Goal: Communication & Community: Ask a question

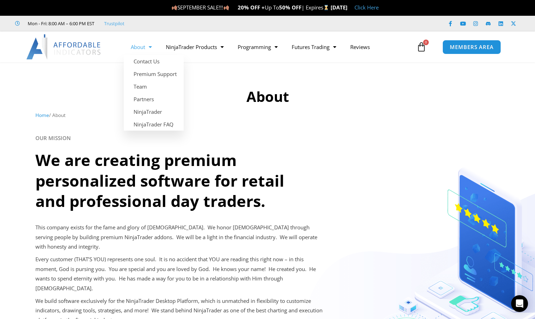
click at [145, 49] on link "About" at bounding box center [141, 47] width 35 height 16
click at [145, 61] on link "Contact Us" at bounding box center [154, 61] width 60 height 13
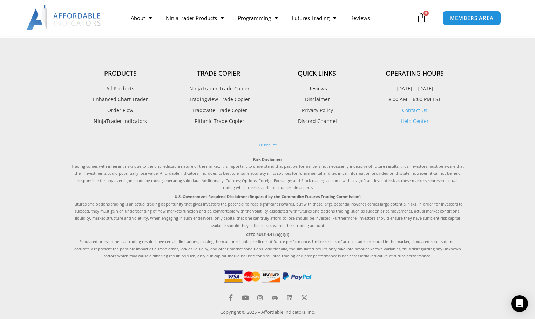
scroll to position [404, 0]
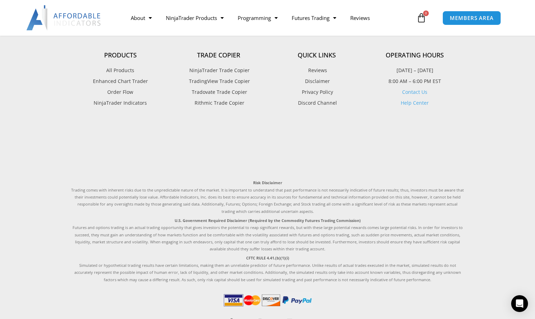
click at [46, 67] on footer "Products All Products Enhanced Chart Trader Order Flow NinjaTrader Indicators T…" at bounding box center [267, 190] width 535 height 341
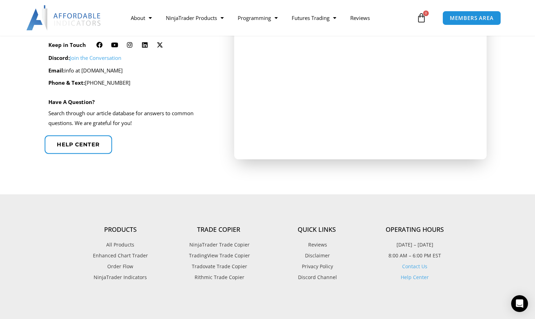
scroll to position [229, 0]
click at [84, 80] on p "Phone & Text: 678-551-2107" at bounding box center [131, 84] width 167 height 10
click at [82, 147] on span "Help center" at bounding box center [78, 145] width 43 height 5
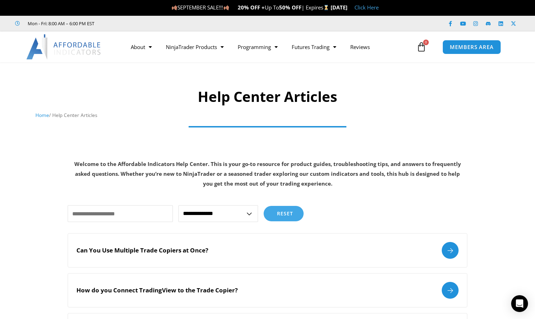
click at [248, 210] on select "**********" at bounding box center [218, 213] width 80 height 17
select select "**********"
click at [178, 205] on select "**********" at bounding box center [218, 213] width 80 height 17
click at [114, 215] on input "text" at bounding box center [120, 213] width 105 height 17
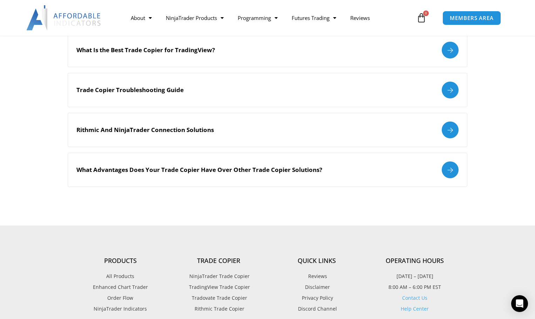
scroll to position [245, 0]
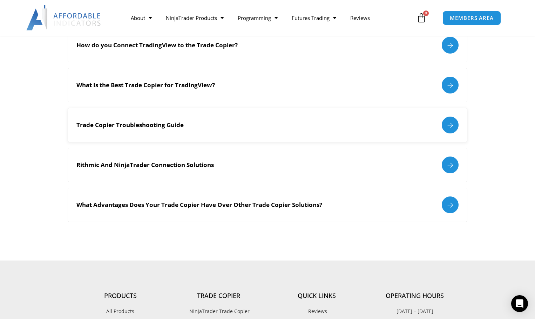
click at [450, 123] on div at bounding box center [449, 125] width 17 height 17
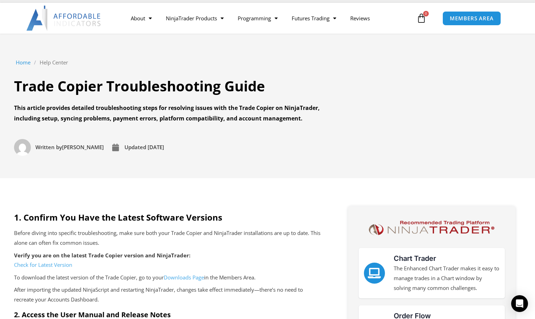
scroll to position [70, 0]
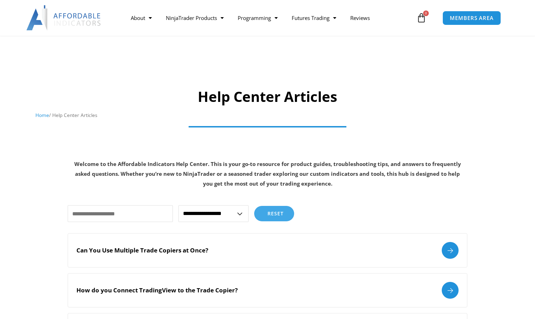
select select "**********"
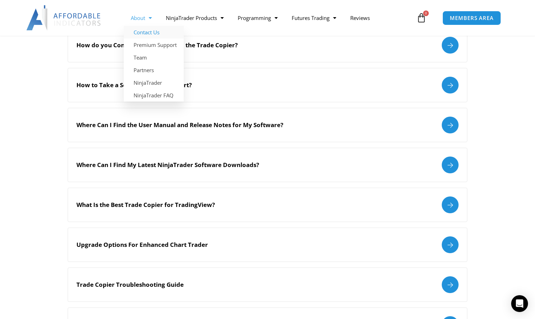
click at [146, 34] on link "Contact Us" at bounding box center [154, 32] width 60 height 13
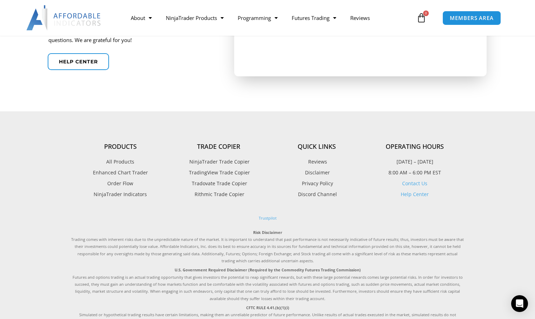
scroll to position [315, 0]
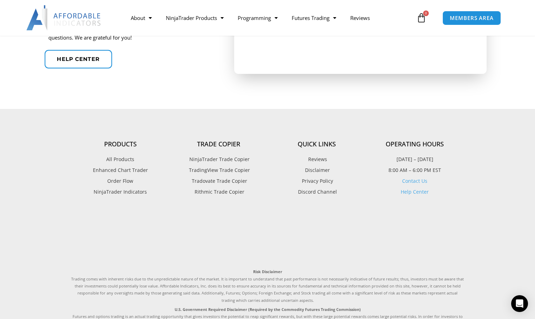
click at [98, 54] on link "Help center" at bounding box center [78, 59] width 68 height 19
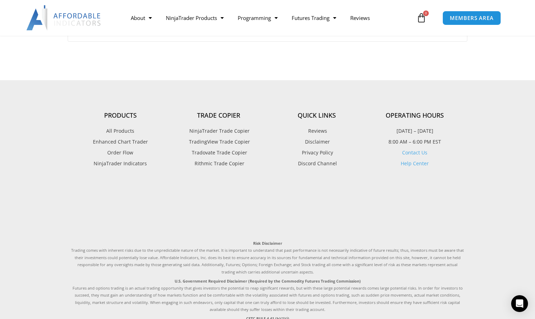
scroll to position [946, 0]
click at [521, 301] on icon "Open Intercom Messenger" at bounding box center [519, 303] width 8 height 9
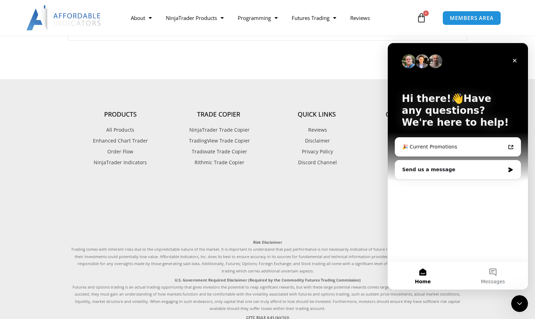
scroll to position [0, 0]
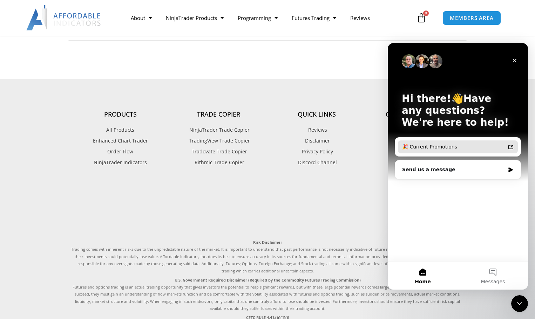
click at [455, 143] on div "🎉 Current Promotions" at bounding box center [453, 146] width 103 height 7
click at [453, 206] on div "Hi there!👋Have any questions? We're here to help! 🎉 Current Promotions Send us …" at bounding box center [457, 152] width 140 height 218
click at [462, 172] on div "Send us a message" at bounding box center [453, 169] width 103 height 7
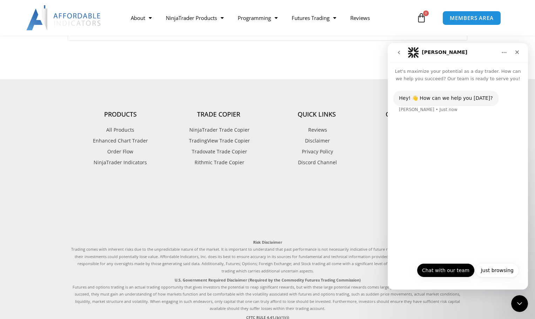
click at [461, 272] on button "Chat with our team" at bounding box center [446, 270] width 58 height 14
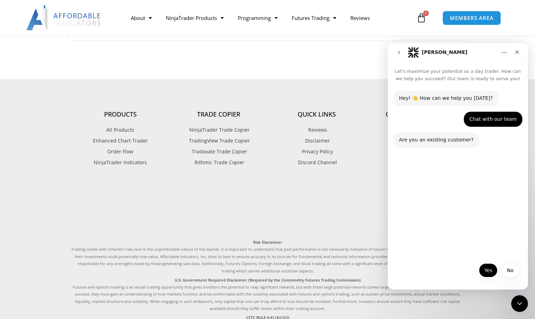
click at [487, 273] on button "Yes" at bounding box center [488, 270] width 19 height 14
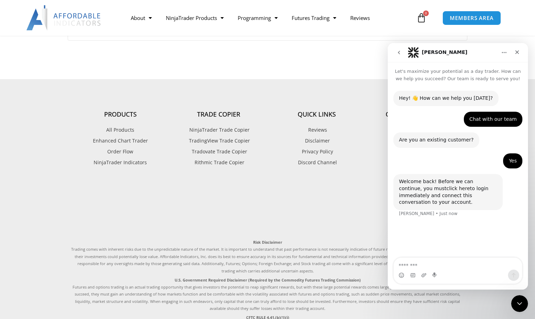
click at [446, 190] on link "click here" at bounding box center [457, 189] width 23 height 6
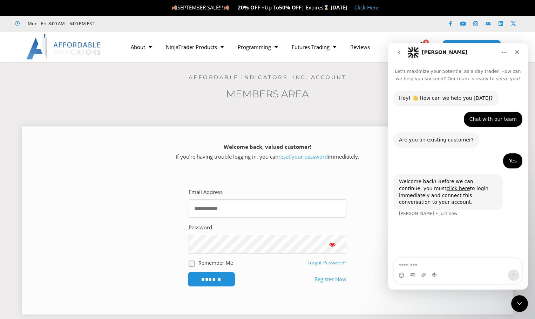
type input "**********"
click at [221, 279] on input "******" at bounding box center [211, 279] width 48 height 15
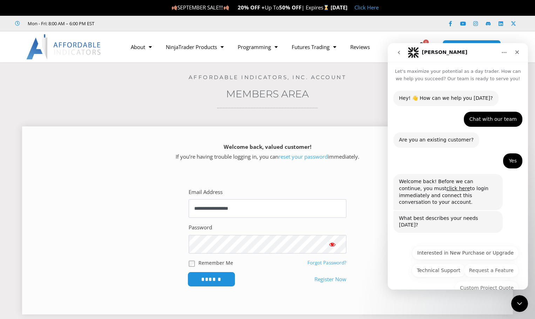
scroll to position [3, 0]
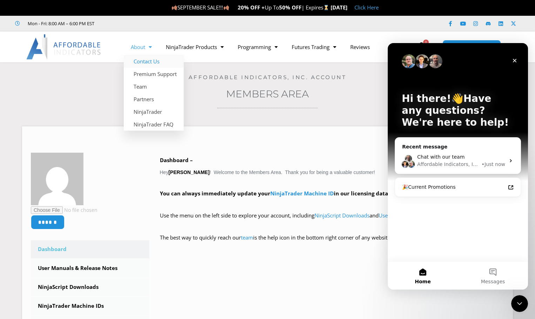
click at [154, 59] on link "Contact Us" at bounding box center [154, 61] width 60 height 13
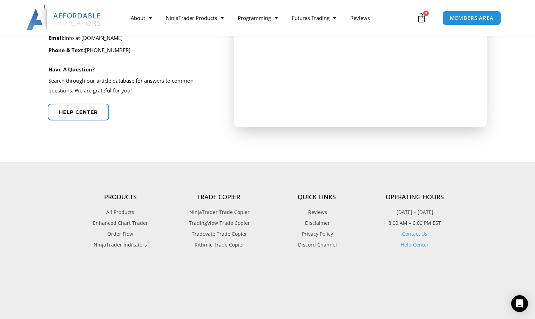
scroll to position [264, 0]
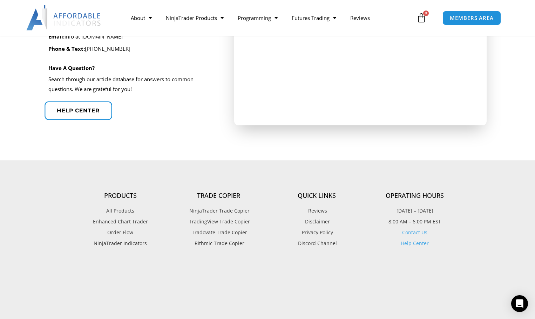
click at [95, 111] on span "Help center" at bounding box center [78, 110] width 43 height 5
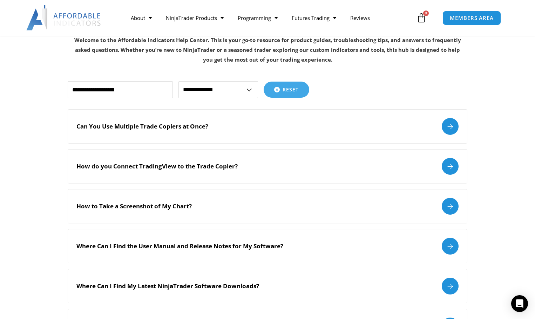
scroll to position [140, 0]
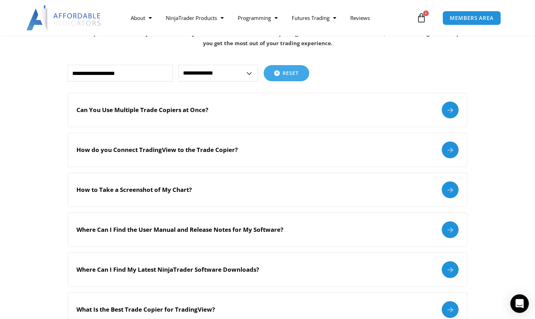
click at [523, 302] on icon "Open Intercom Messenger" at bounding box center [519, 303] width 9 height 9
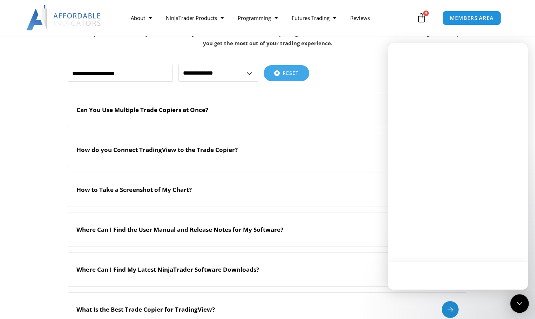
scroll to position [0, 0]
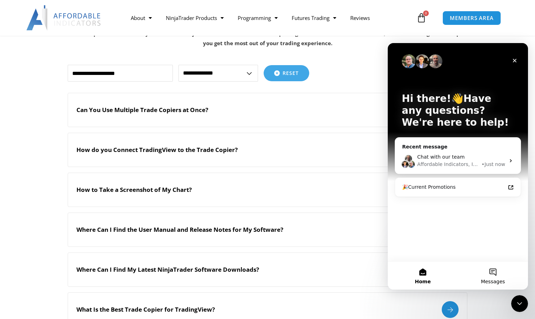
click at [489, 281] on span "Messages" at bounding box center [493, 281] width 24 height 5
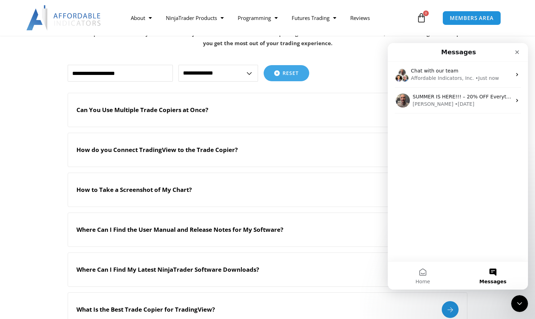
click at [496, 279] on span "Messages" at bounding box center [492, 281] width 27 height 5
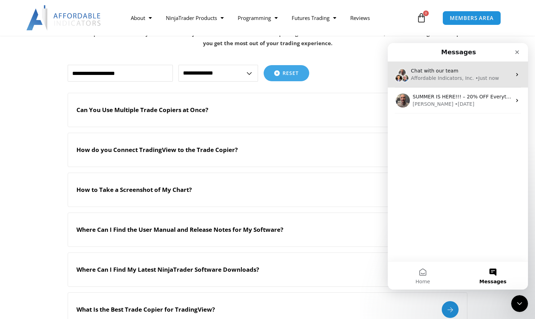
click at [440, 72] on span "Chat with our team" at bounding box center [434, 71] width 47 height 6
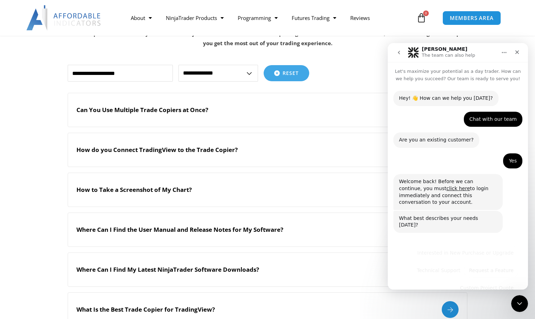
scroll to position [3, 0]
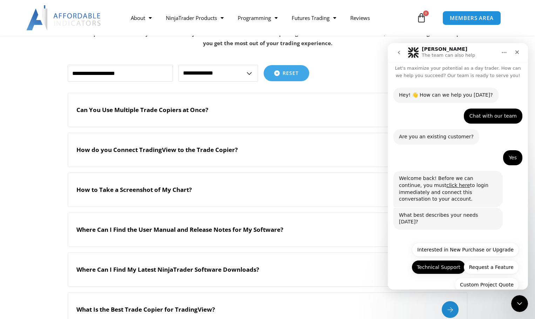
click at [438, 260] on button "Technical Support" at bounding box center [438, 267] width 54 height 14
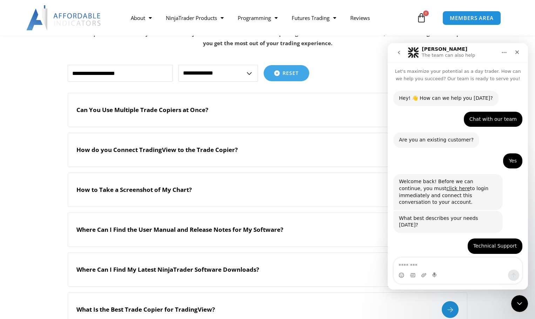
scroll to position [56, 0]
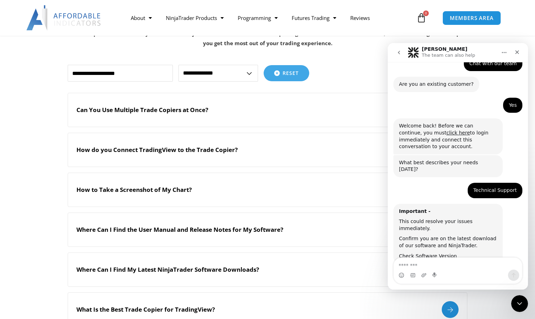
click at [438, 264] on textarea "Message…" at bounding box center [457, 264] width 128 height 12
type textarea "*"
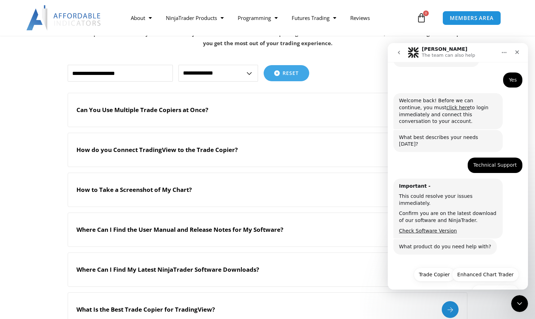
scroll to position [81, 0]
click at [437, 267] on button "Trade Copier" at bounding box center [433, 274] width 41 height 14
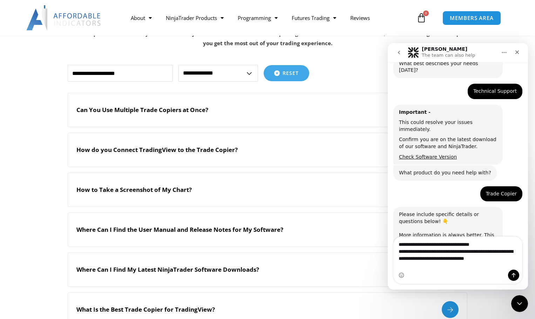
scroll to position [162, 0]
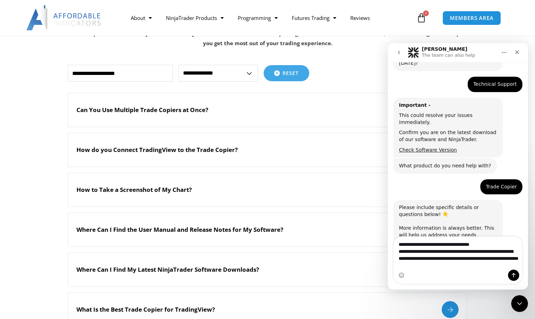
type textarea "**********"
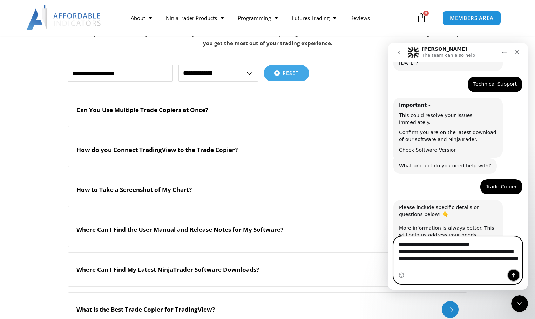
click at [514, 274] on icon "Send a message…" at bounding box center [513, 276] width 6 height 6
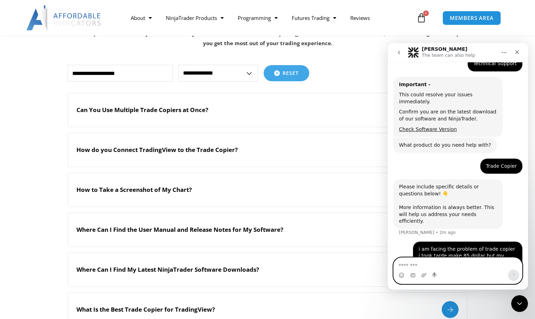
scroll to position [205, 0]
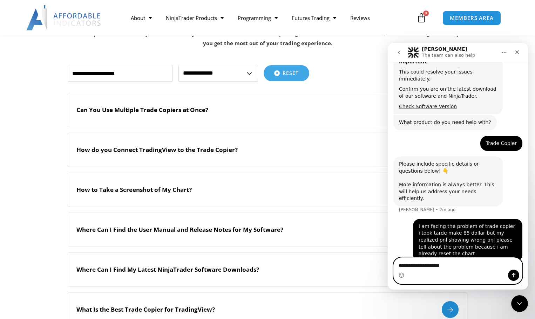
click at [458, 263] on textarea "**********" at bounding box center [457, 264] width 128 height 12
type textarea "**********"
click at [510, 276] on icon "Send a message…" at bounding box center [513, 276] width 6 height 6
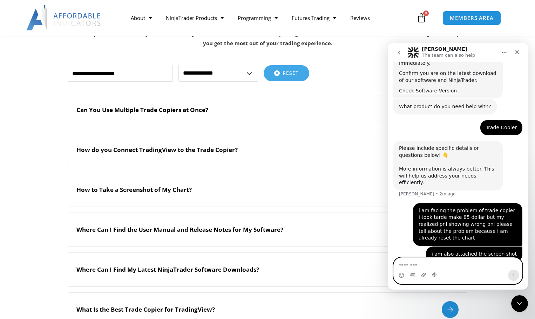
click at [425, 275] on icon "Upload attachment" at bounding box center [424, 276] width 6 height 6
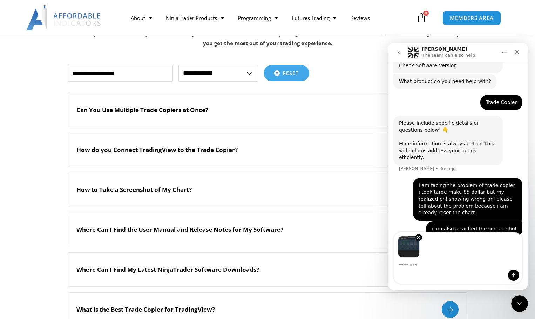
scroll to position [247, 0]
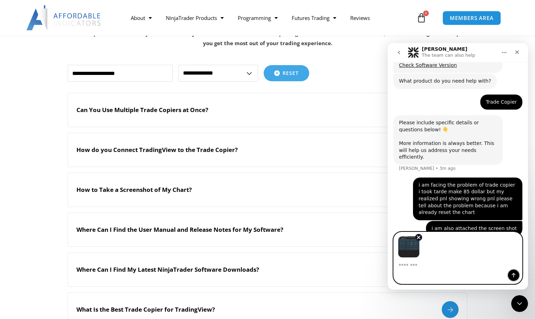
click at [513, 273] on icon "Send a message…" at bounding box center [513, 276] width 6 height 6
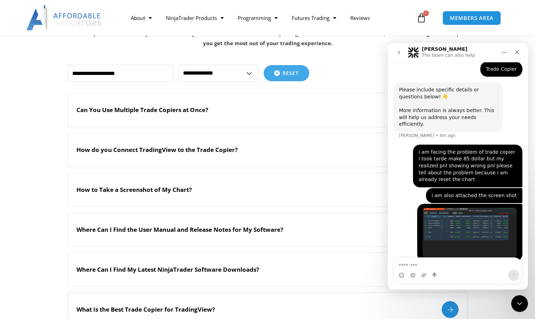
scroll to position [257, 0]
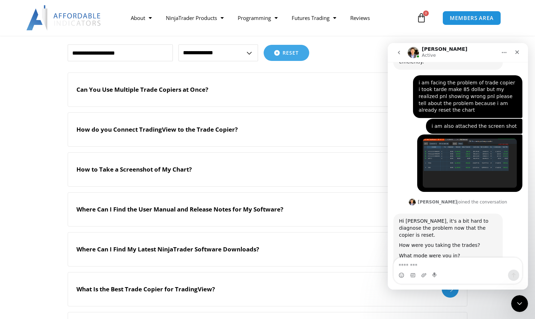
scroll to position [140, 0]
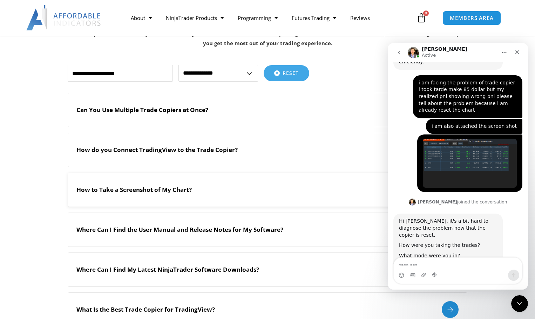
click at [171, 190] on h2 "How to Take a Screenshot of My Chart?" at bounding box center [133, 190] width 115 height 8
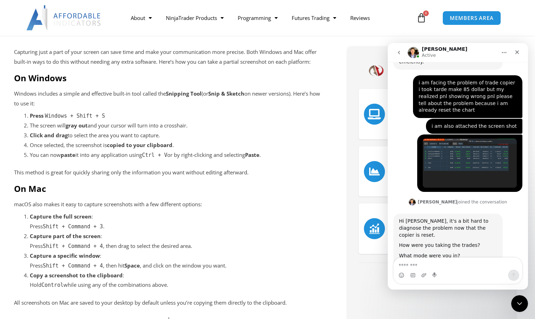
scroll to position [175, 0]
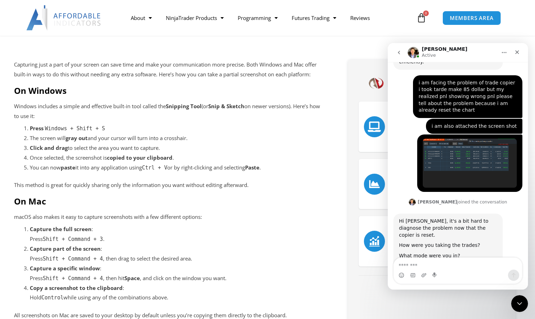
click at [413, 263] on textarea "Message…" at bounding box center [457, 264] width 128 height 12
type textarea "**********"
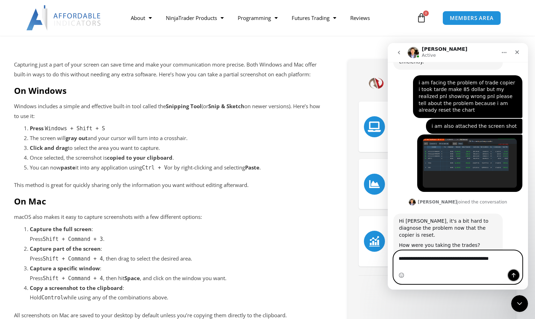
click at [514, 275] on icon "Send a message…" at bounding box center [513, 276] width 6 height 6
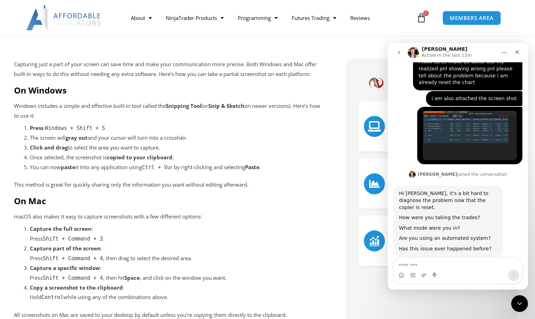
scroll to position [140, 0]
